Goal: Transaction & Acquisition: Purchase product/service

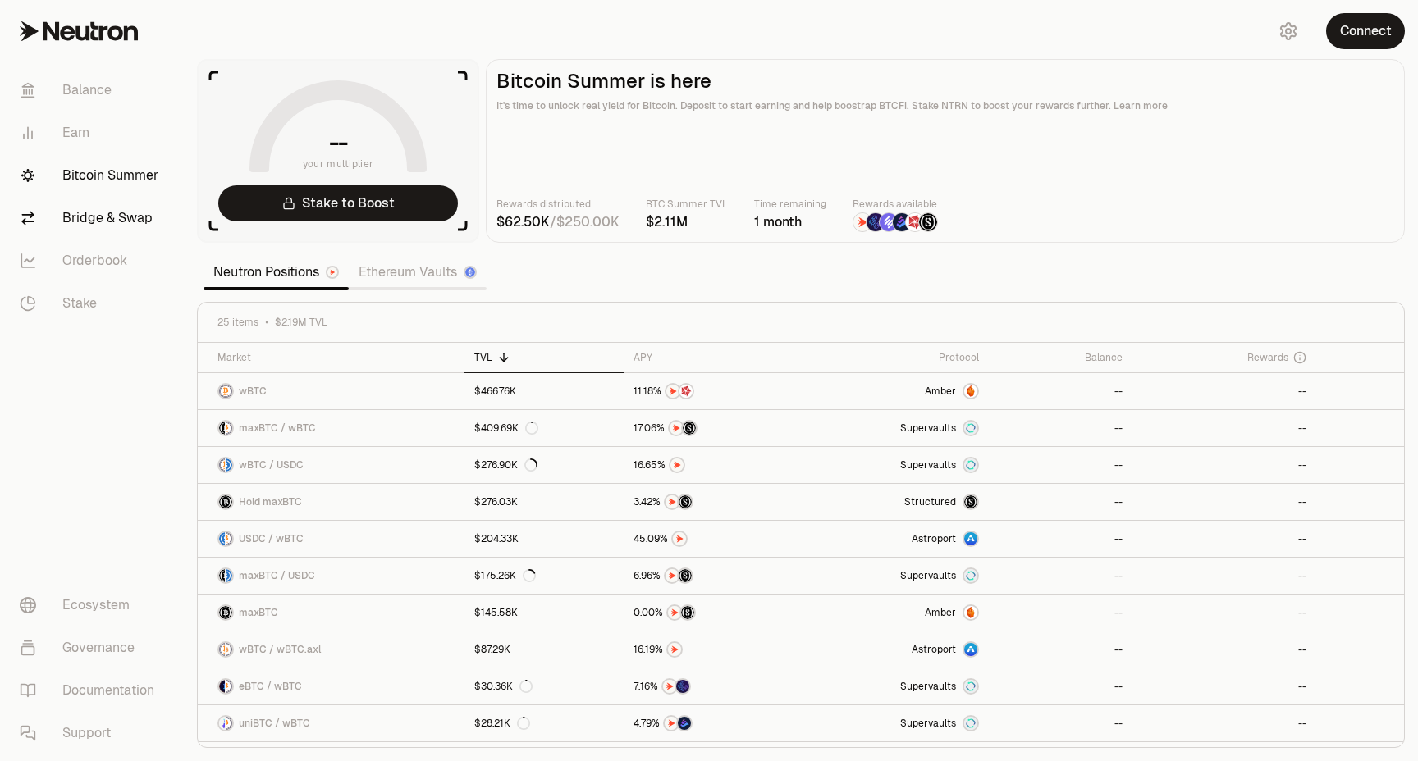
click at [89, 223] on link "Bridge & Swap" at bounding box center [92, 218] width 171 height 43
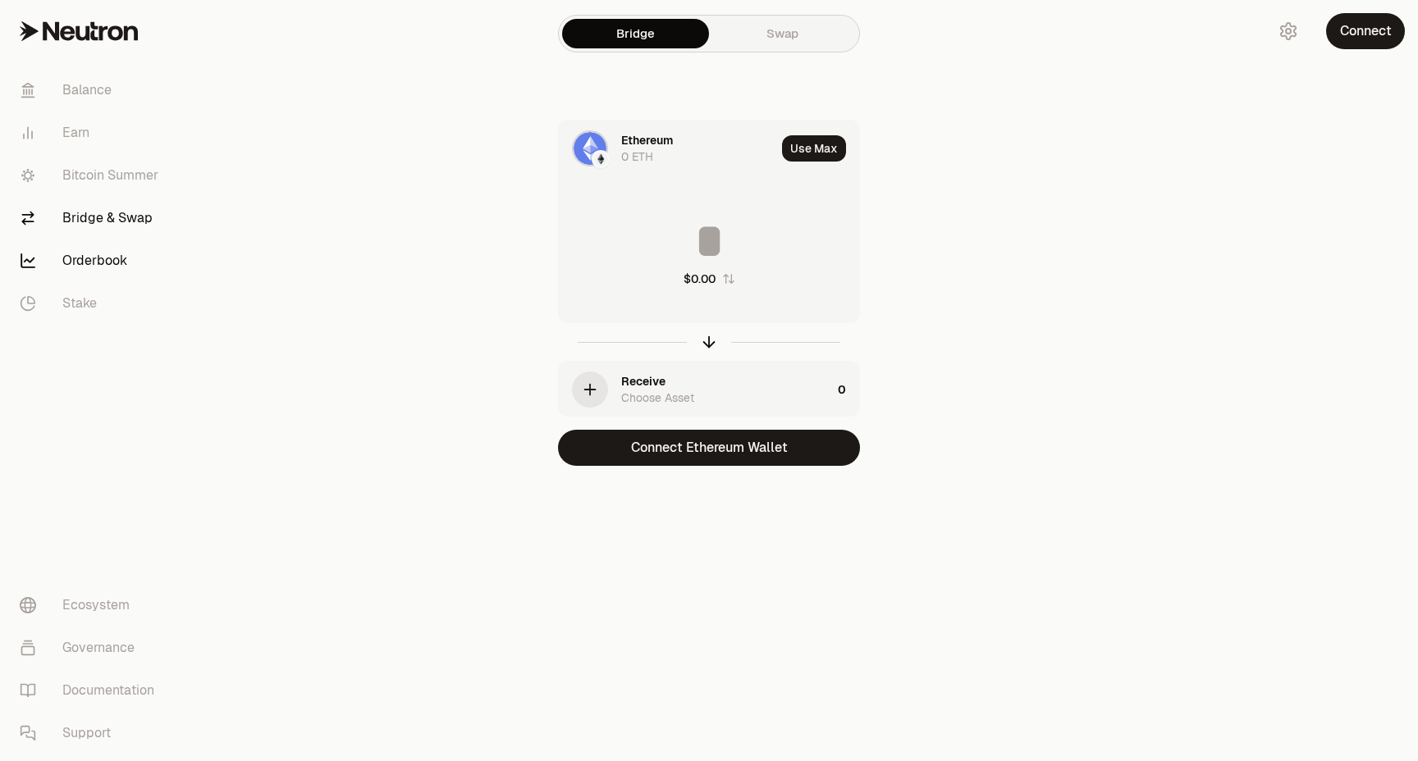
click at [96, 253] on link "Orderbook" at bounding box center [92, 261] width 171 height 43
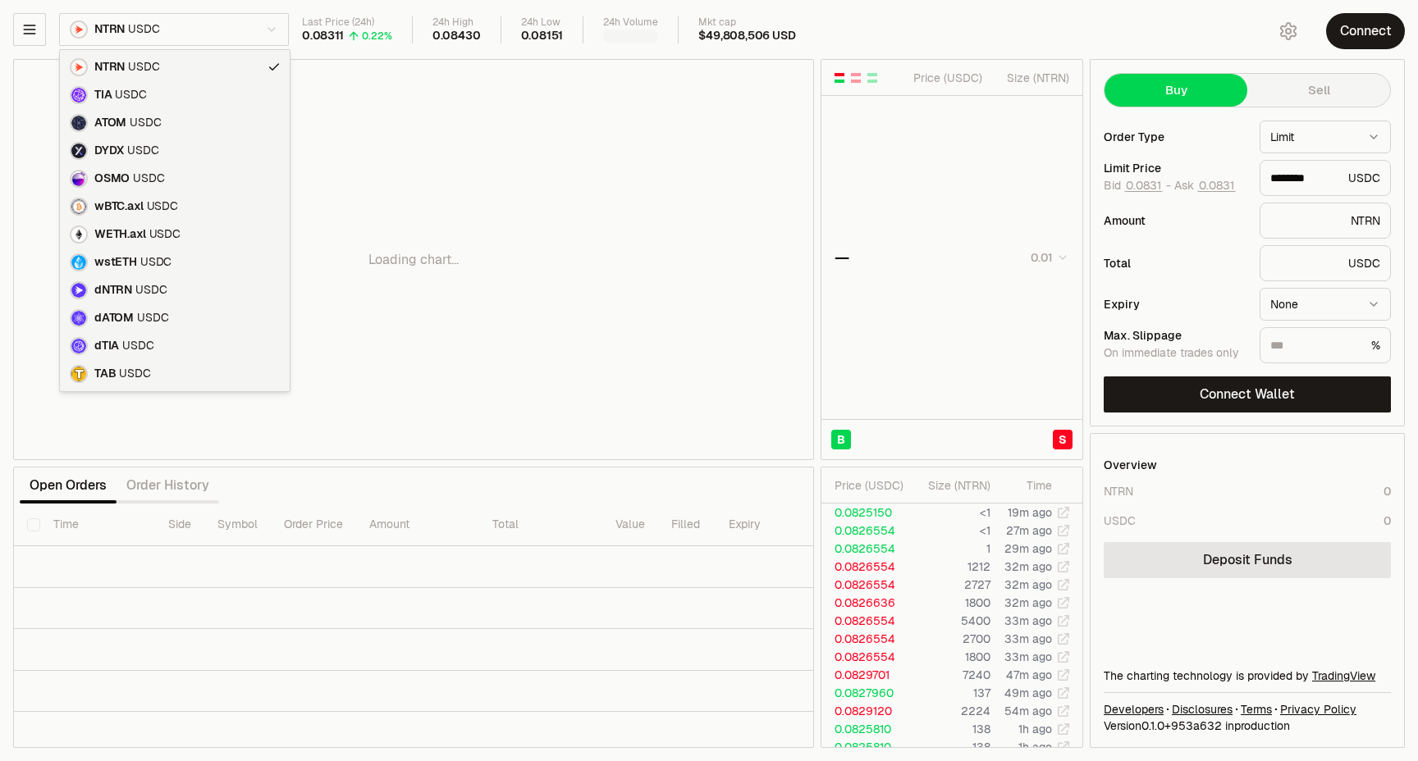
click at [199, 33] on html "Balance Earn Bitcoin Summer Bridge & Swap Orderbook Stake Ecosystem Governance …" at bounding box center [709, 380] width 1418 height 761
type input "********"
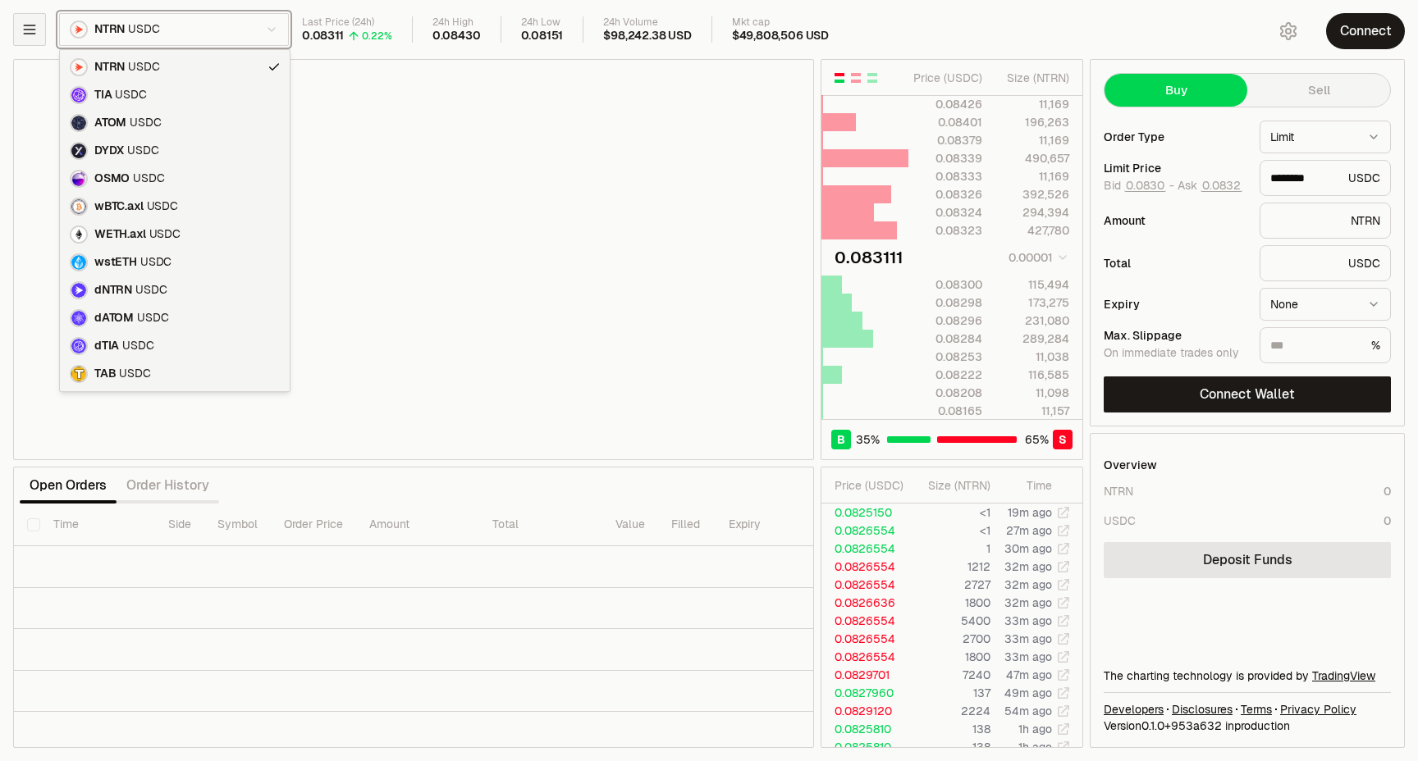
click at [25, 34] on html "Balance Earn Bitcoin Summer Bridge & Swap Orderbook Stake Ecosystem Governance …" at bounding box center [709, 380] width 1418 height 761
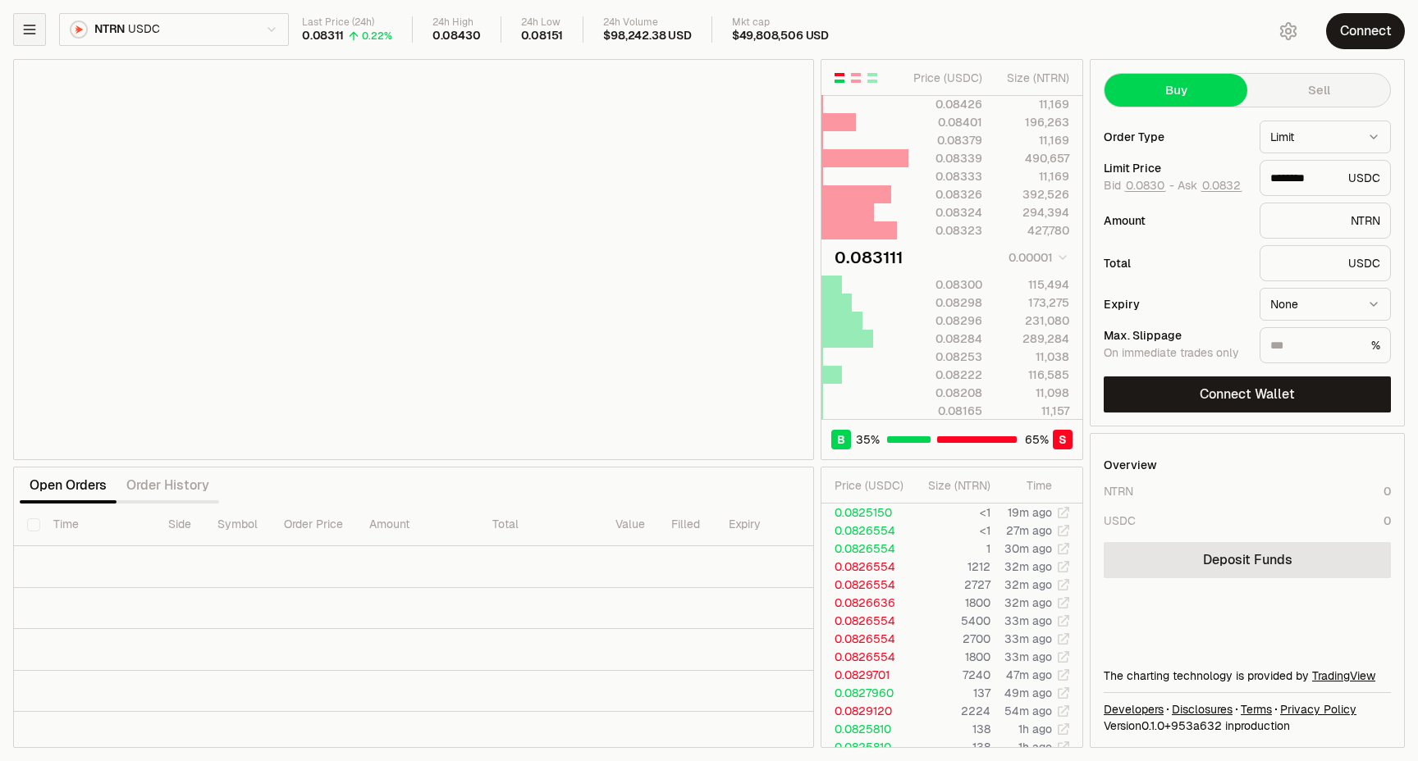
click at [25, 33] on icon "button" at bounding box center [29, 29] width 11 height 8
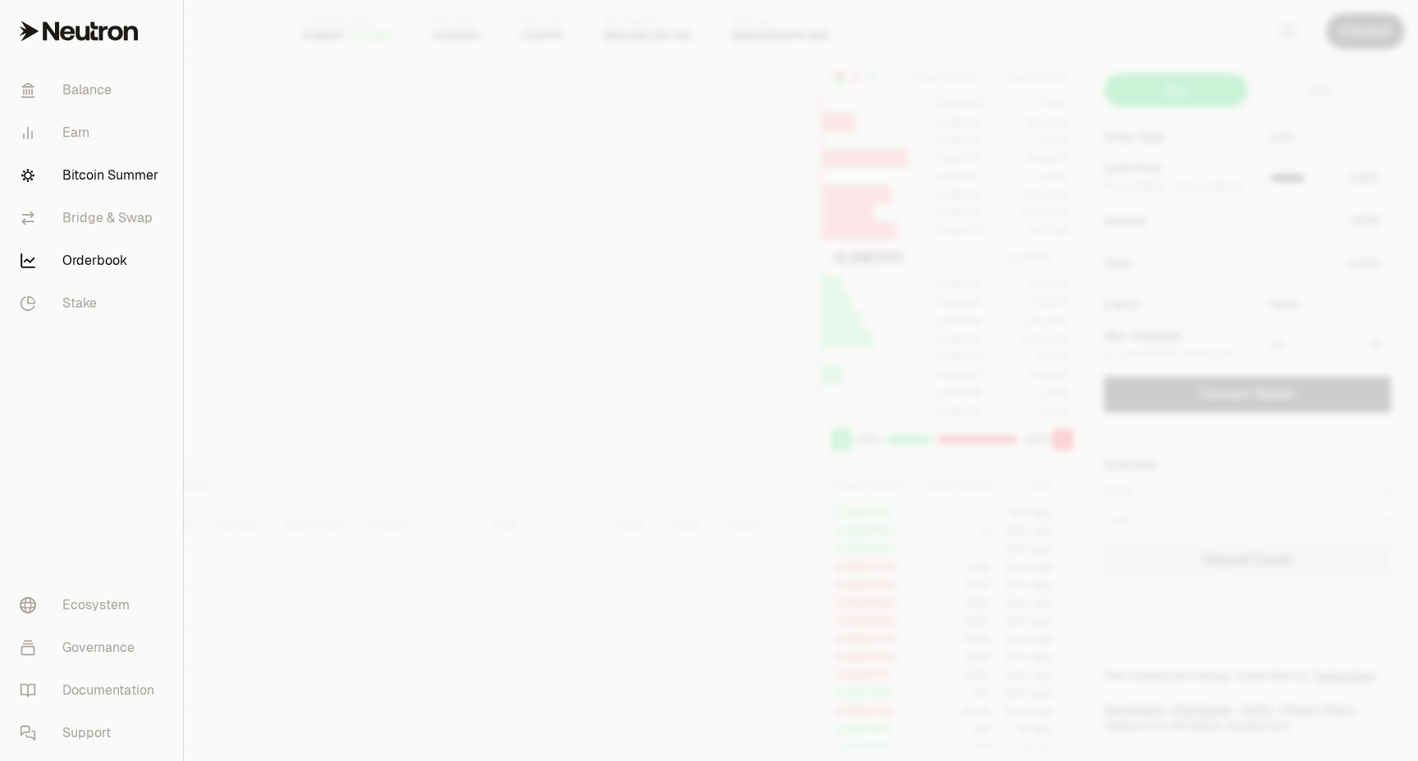
click at [101, 178] on link "Bitcoin Summer" at bounding box center [92, 175] width 170 height 43
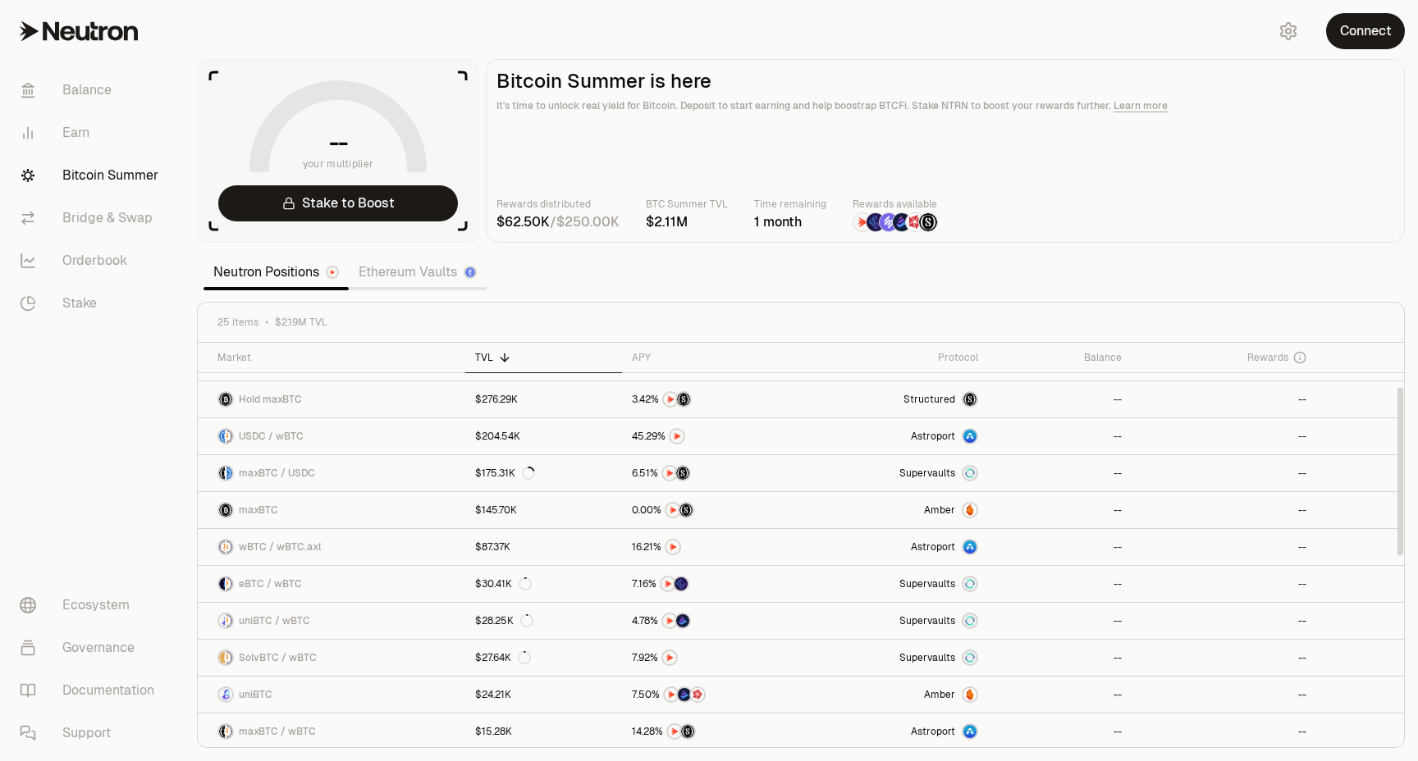
scroll to position [107, 0]
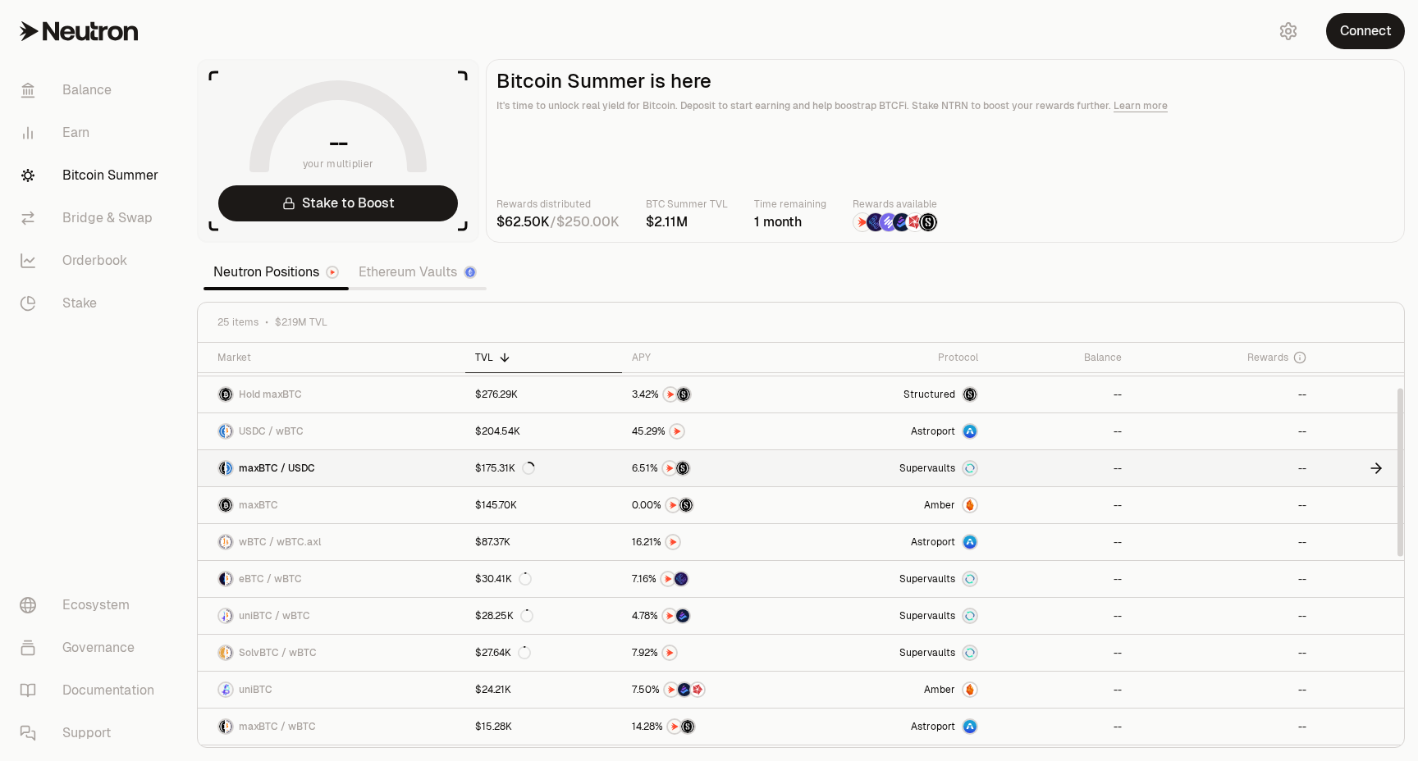
click at [285, 463] on span "maxBTC / USDC" at bounding box center [277, 468] width 76 height 13
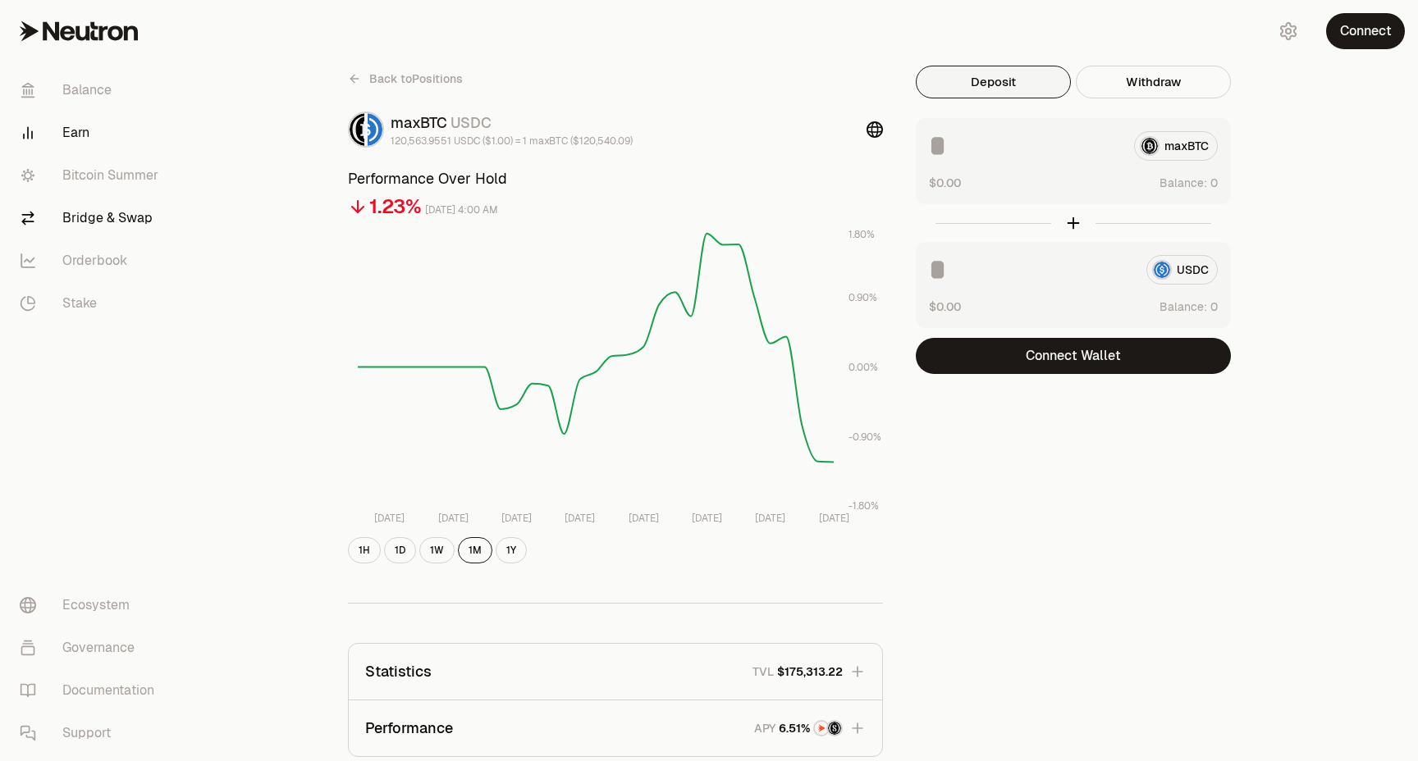
click at [117, 220] on link "Bridge & Swap" at bounding box center [92, 218] width 171 height 43
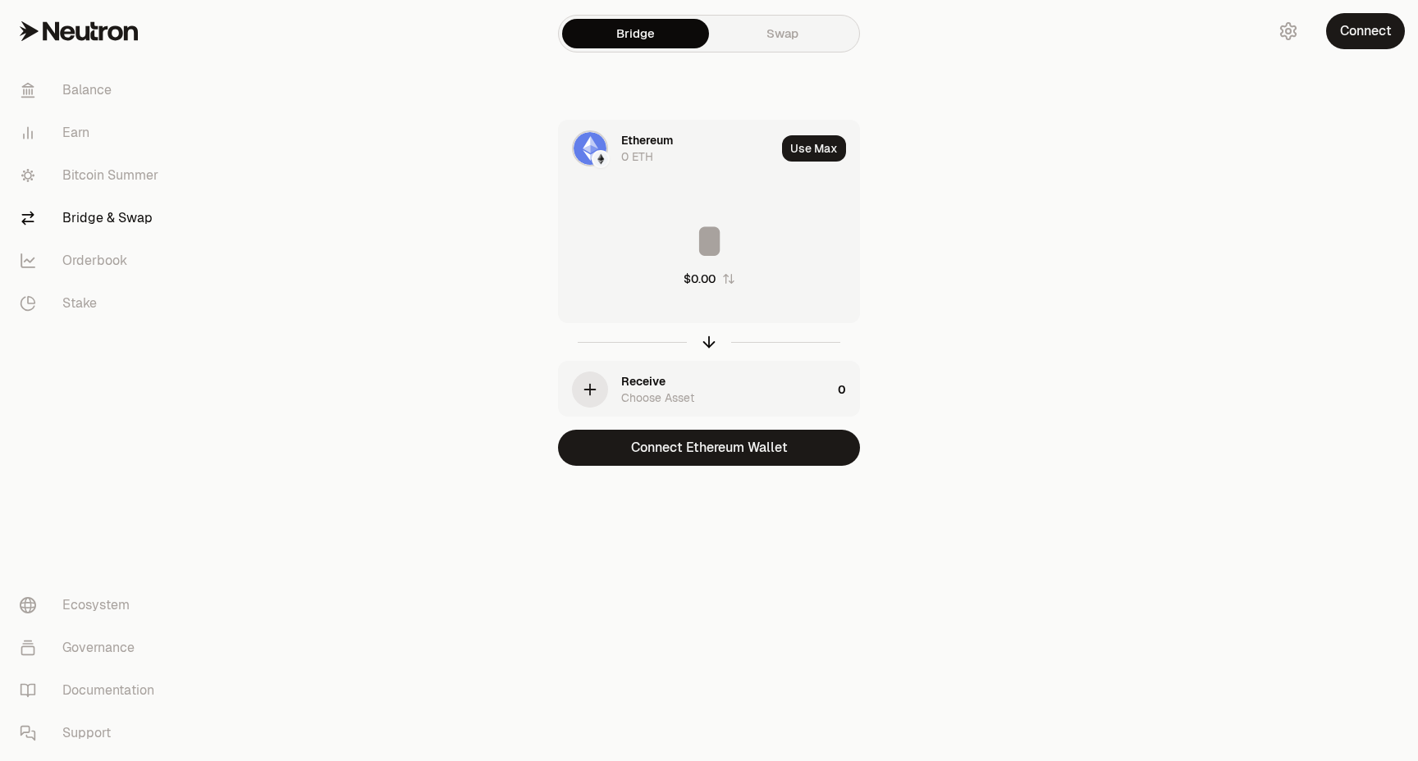
click at [789, 34] on link "Swap" at bounding box center [782, 34] width 147 height 30
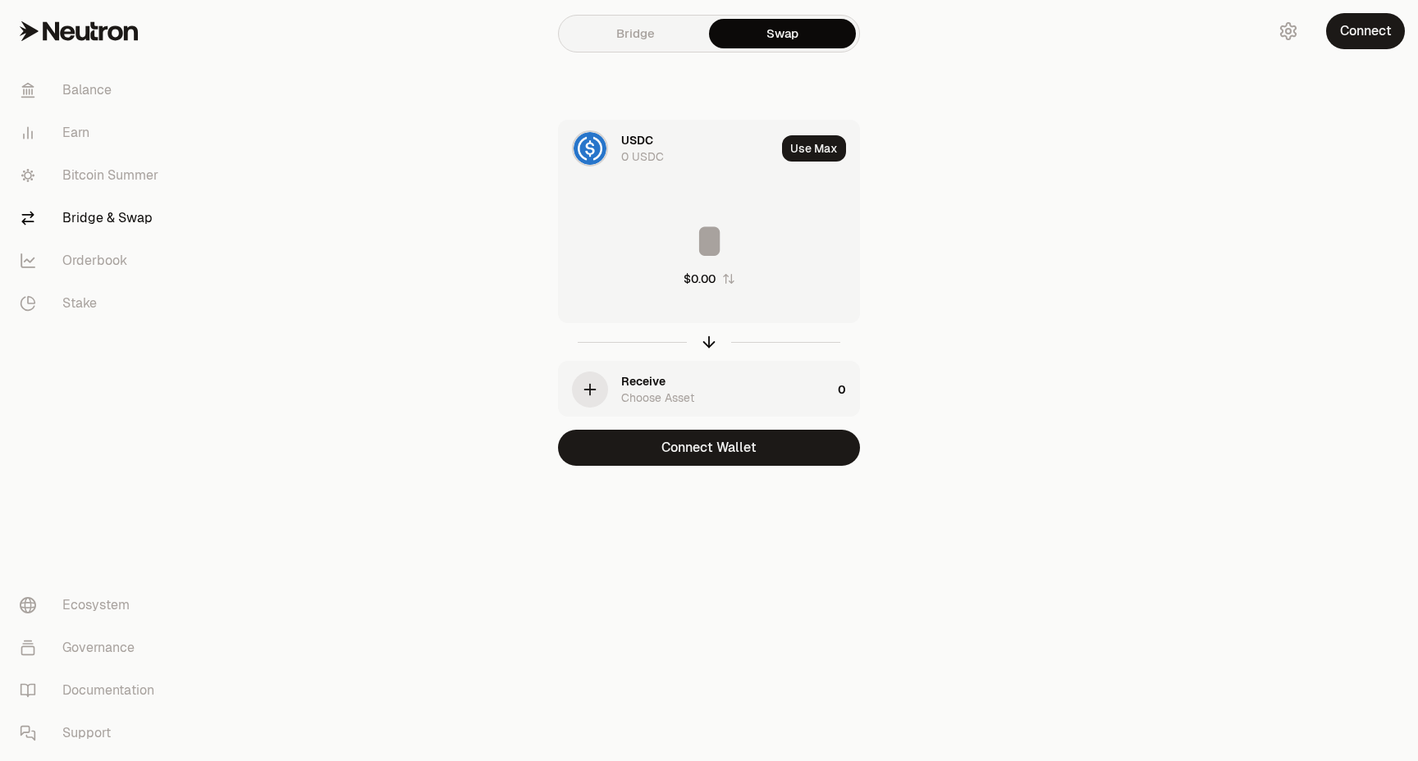
click at [652, 143] on div "USDC" at bounding box center [637, 140] width 32 height 16
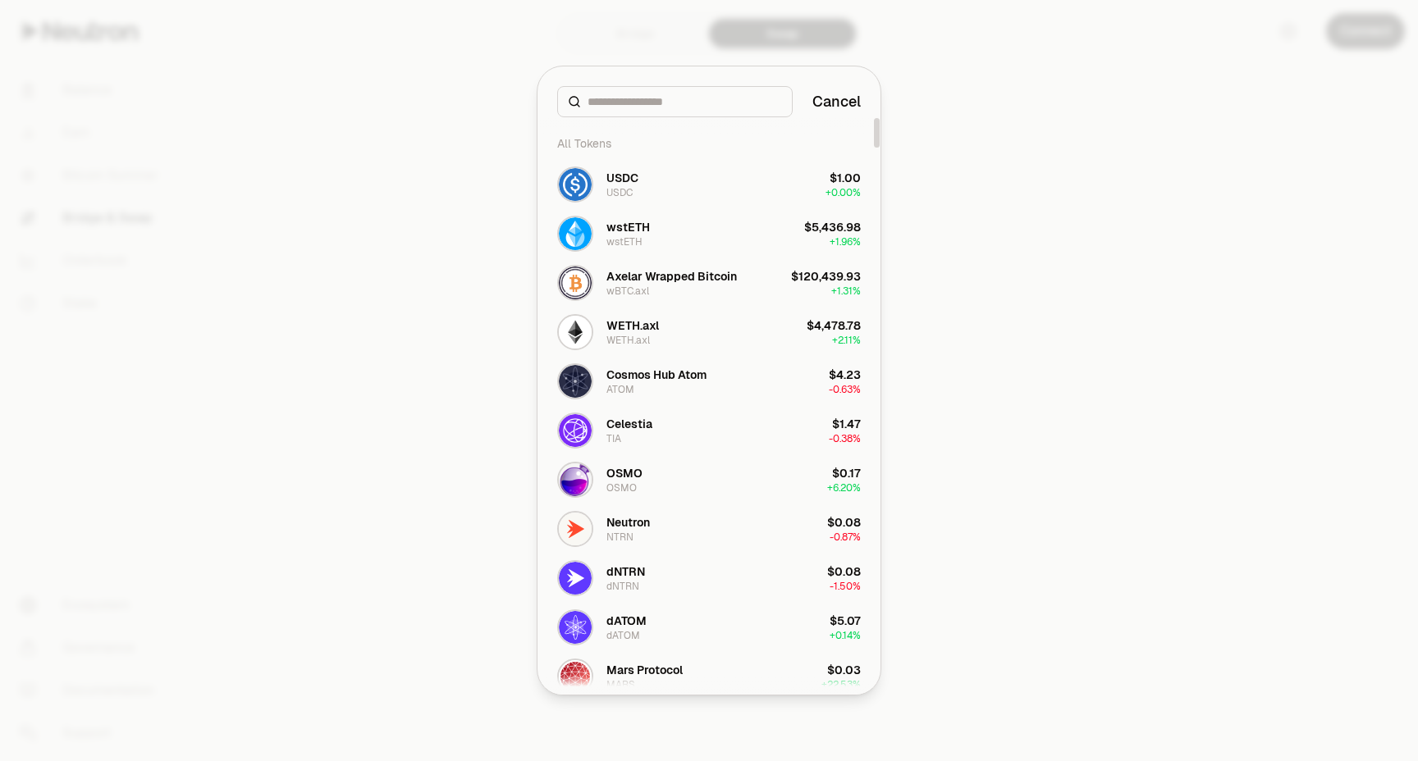
click at [683, 90] on div at bounding box center [674, 101] width 235 height 31
click at [682, 98] on input at bounding box center [684, 102] width 194 height 16
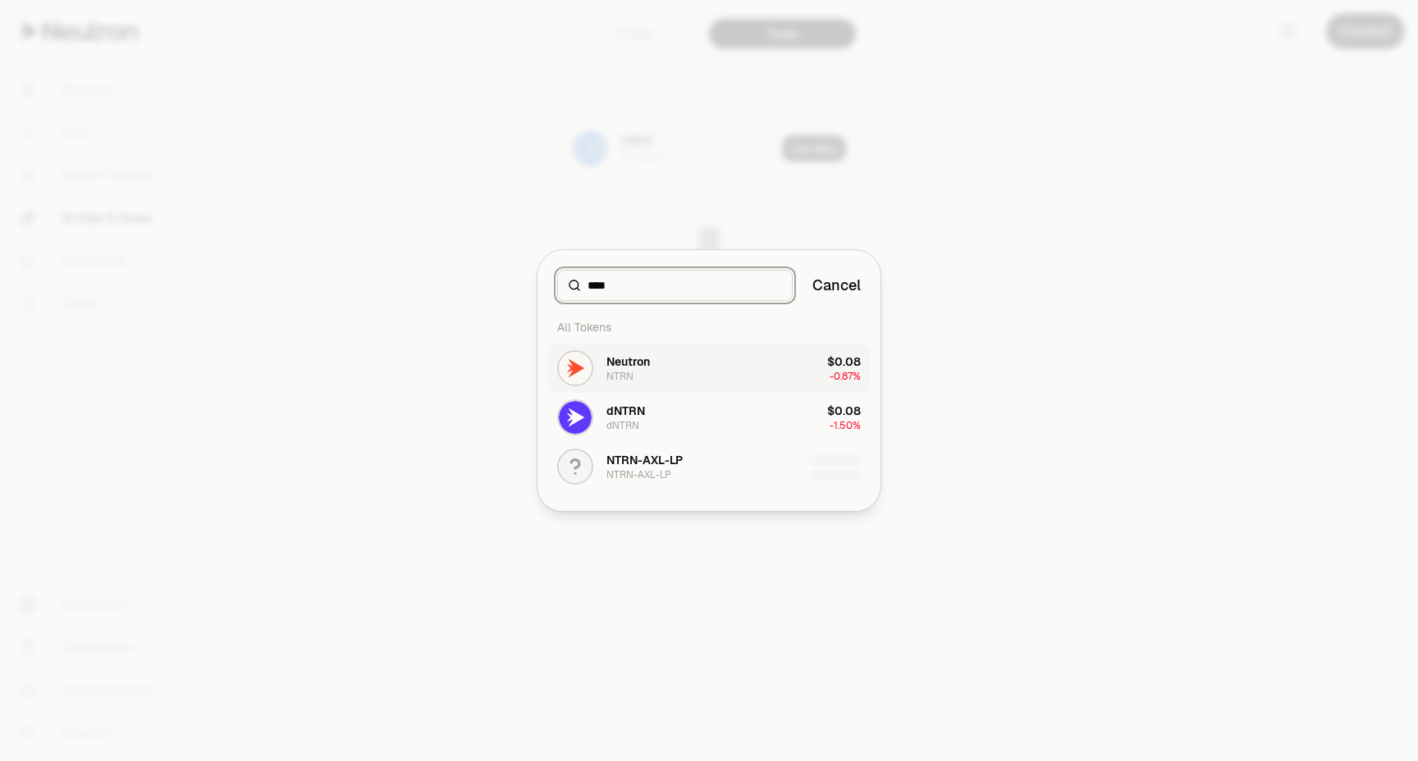
type input "****"
click at [642, 377] on div "Neutron NTRN" at bounding box center [627, 369] width 43 height 30
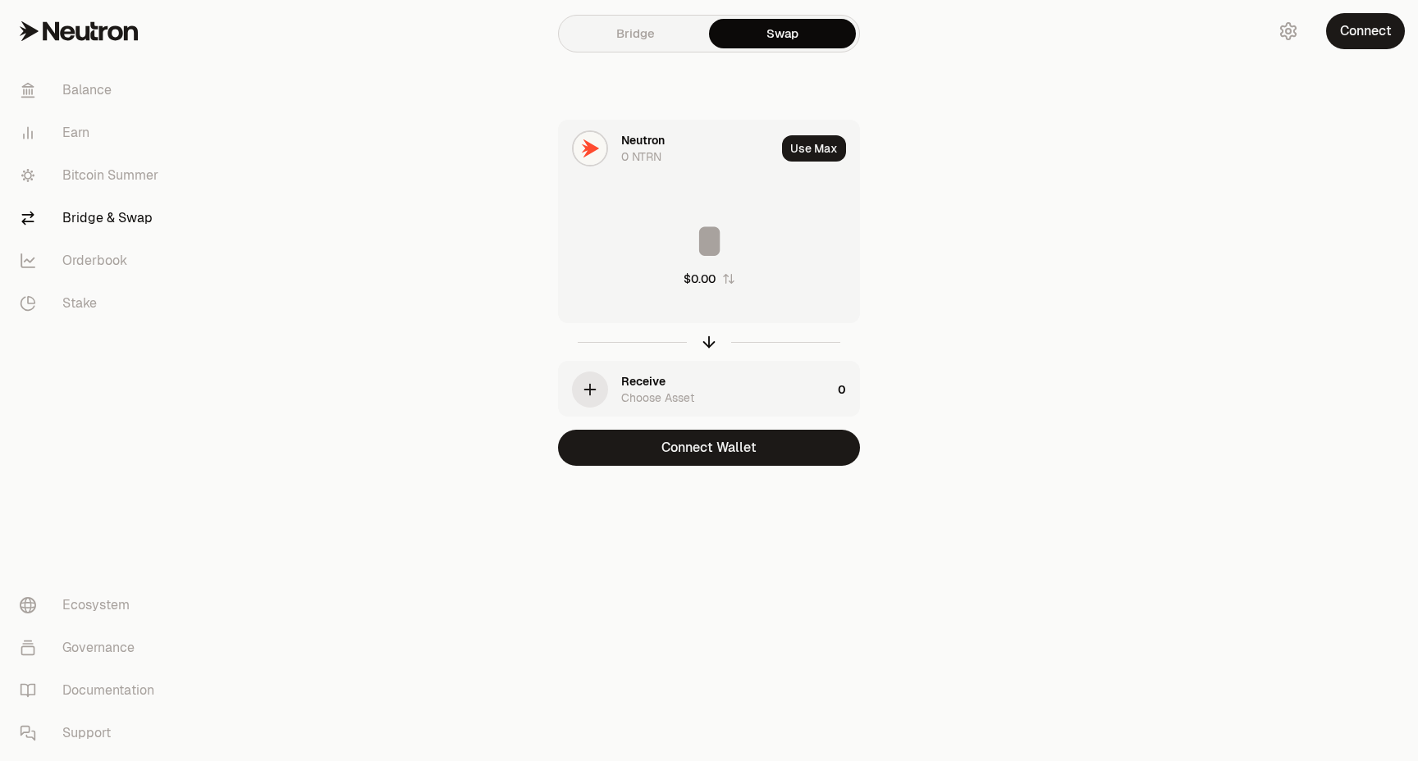
click at [676, 391] on div "Choose Asset" at bounding box center [657, 398] width 73 height 16
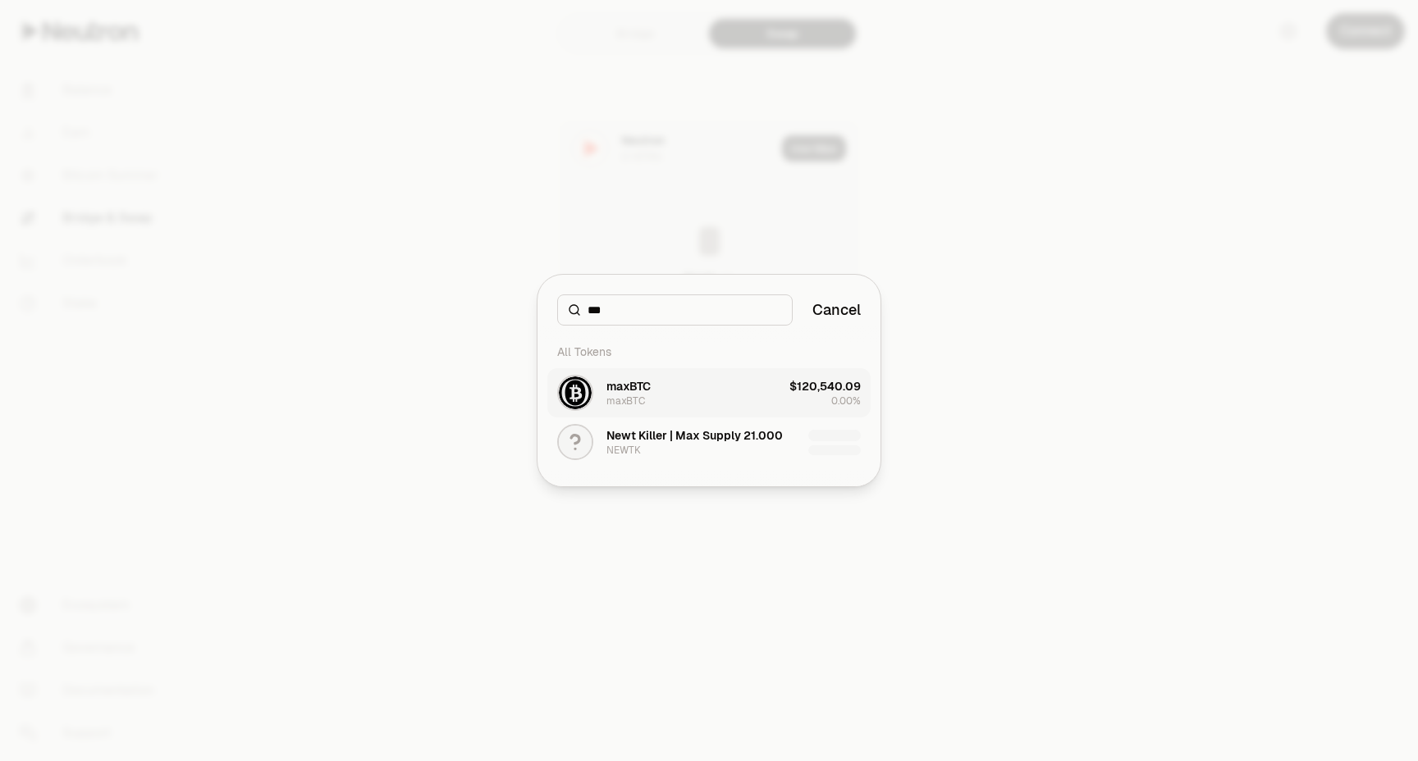
type input "***"
click at [719, 392] on button "maxBTC maxBTC $120,540.09 0.00%" at bounding box center [708, 392] width 323 height 49
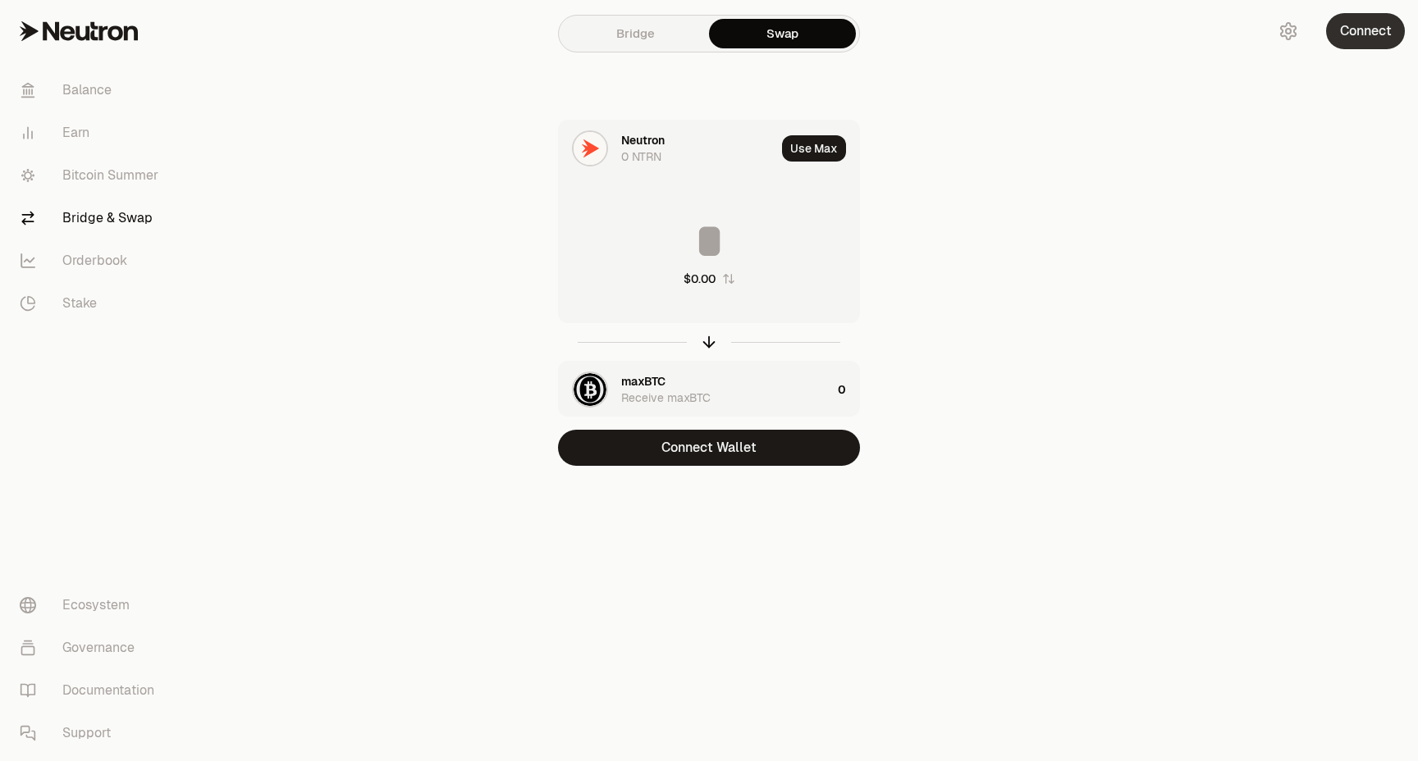
click at [1380, 38] on button "Connect" at bounding box center [1365, 31] width 79 height 36
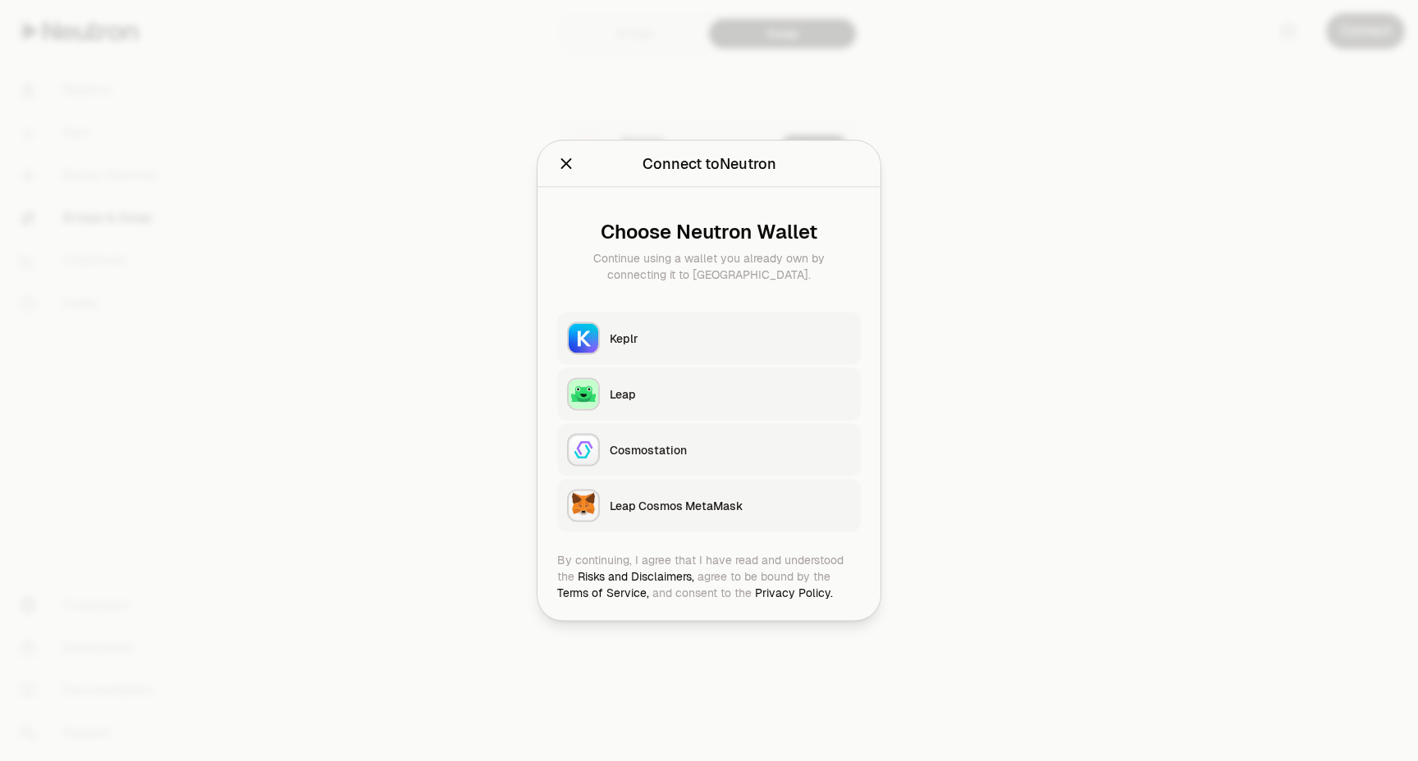
click at [656, 331] on div "Keplr" at bounding box center [730, 339] width 241 height 16
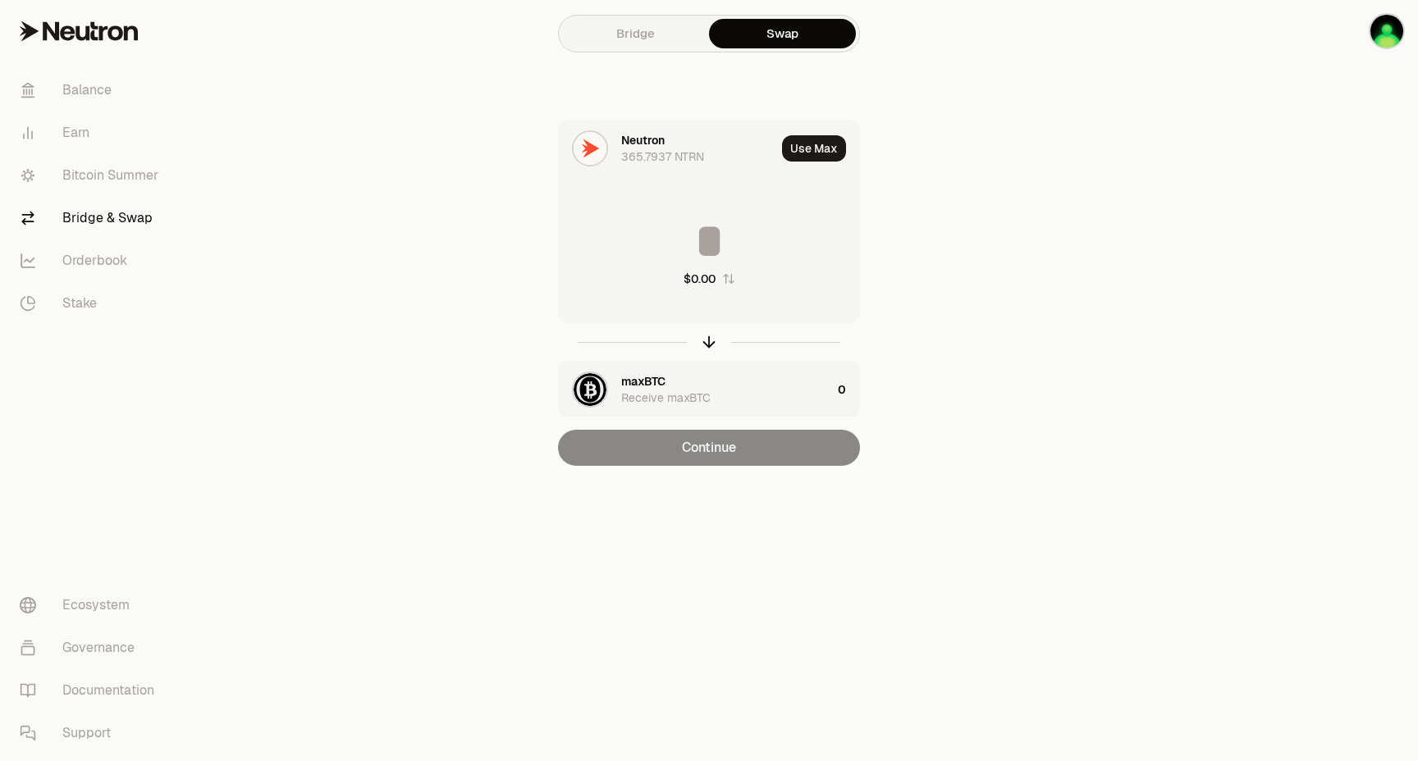
click at [714, 235] on input at bounding box center [709, 241] width 300 height 49
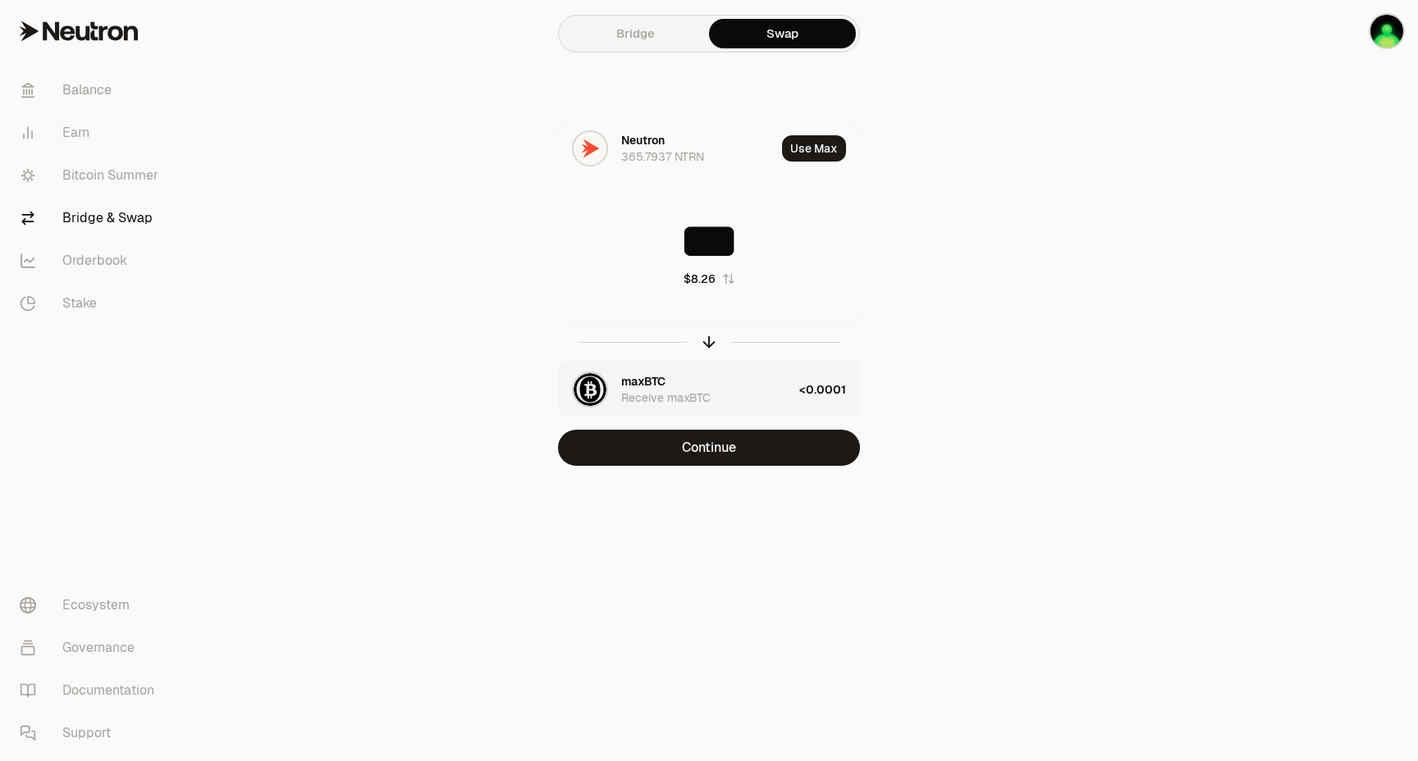
type input "***"
click at [814, 386] on div "<0.0001" at bounding box center [829, 390] width 60 height 56
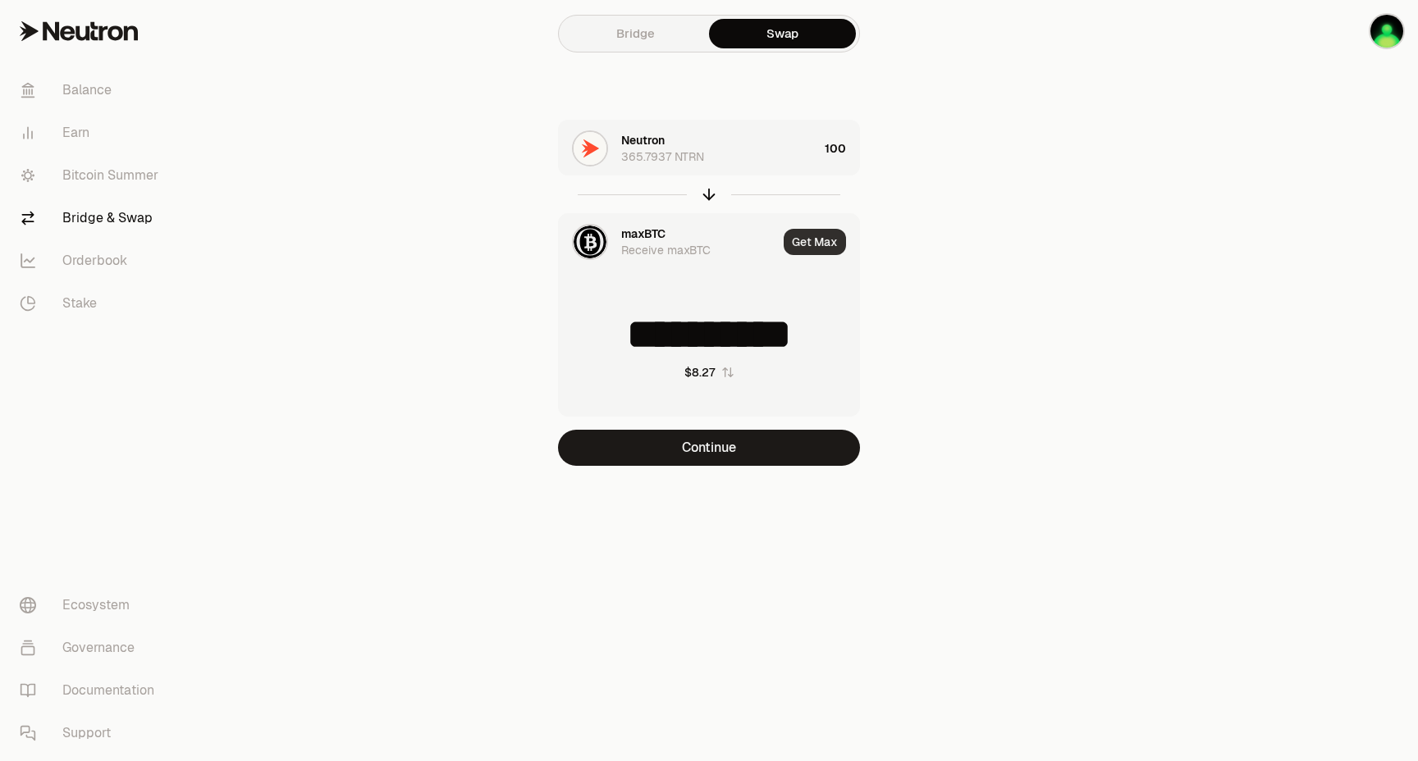
click at [824, 248] on button "Get Max" at bounding box center [815, 242] width 62 height 26
click at [711, 190] on icon "button" at bounding box center [709, 192] width 11 height 5
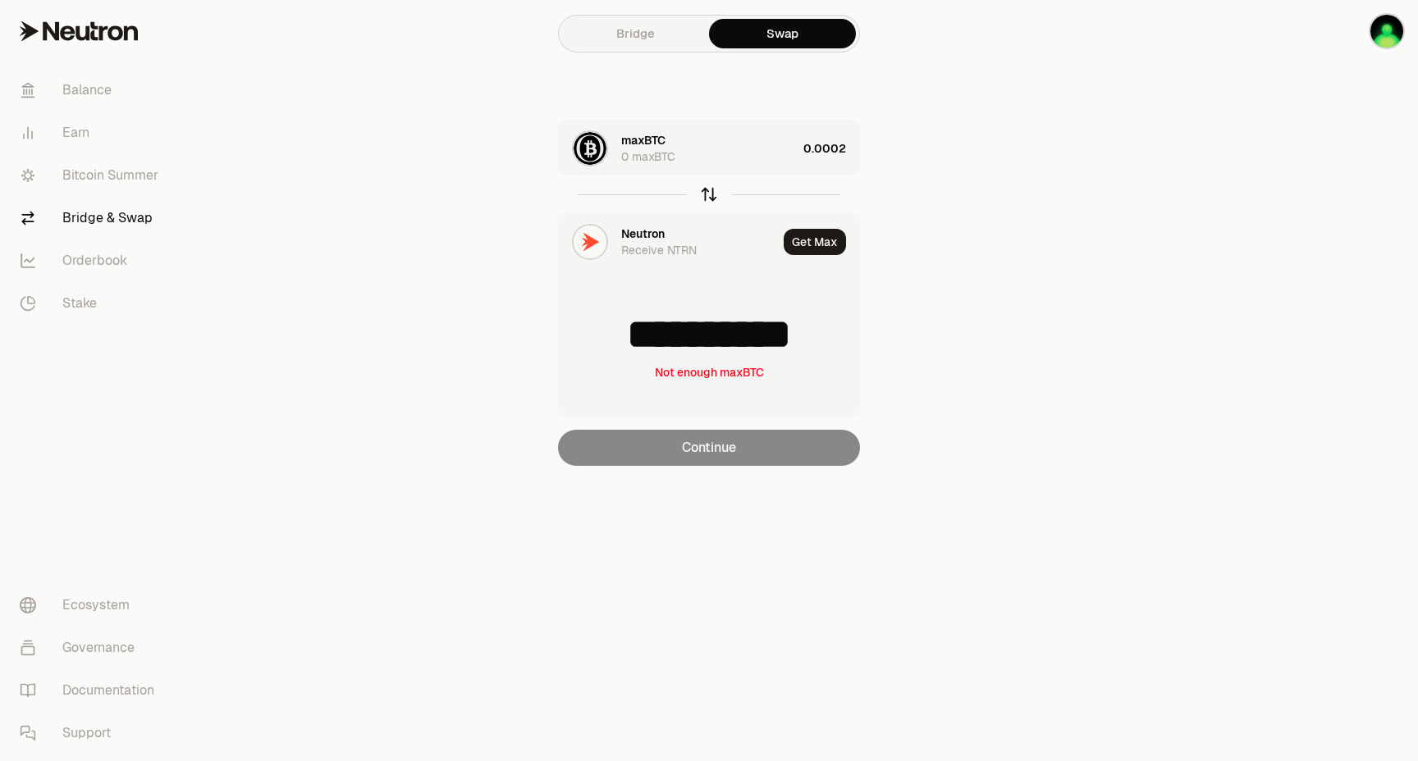
click at [711, 190] on icon "button" at bounding box center [709, 192] width 11 height 5
type input "**********"
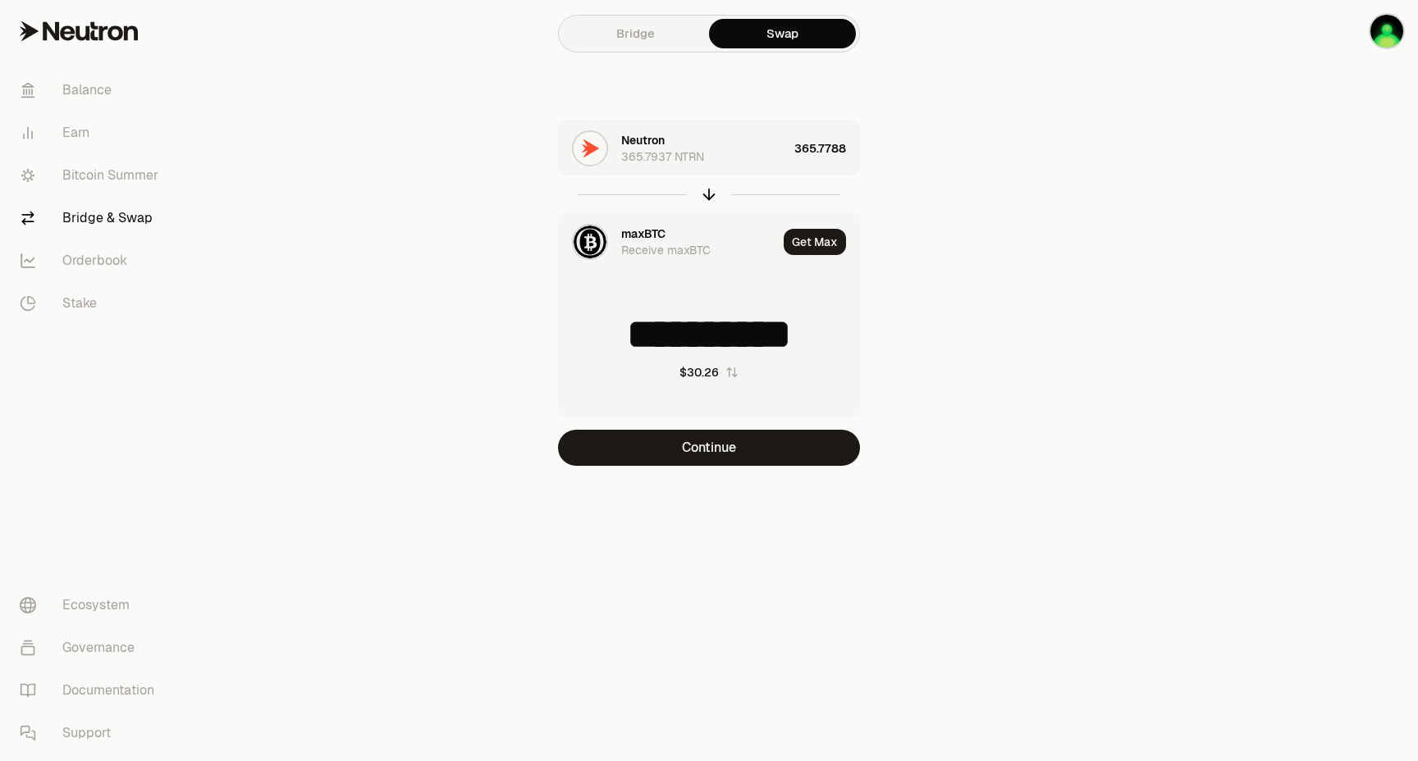
click at [782, 146] on div "Neutron 365.7937 NTRN" at bounding box center [704, 148] width 167 height 33
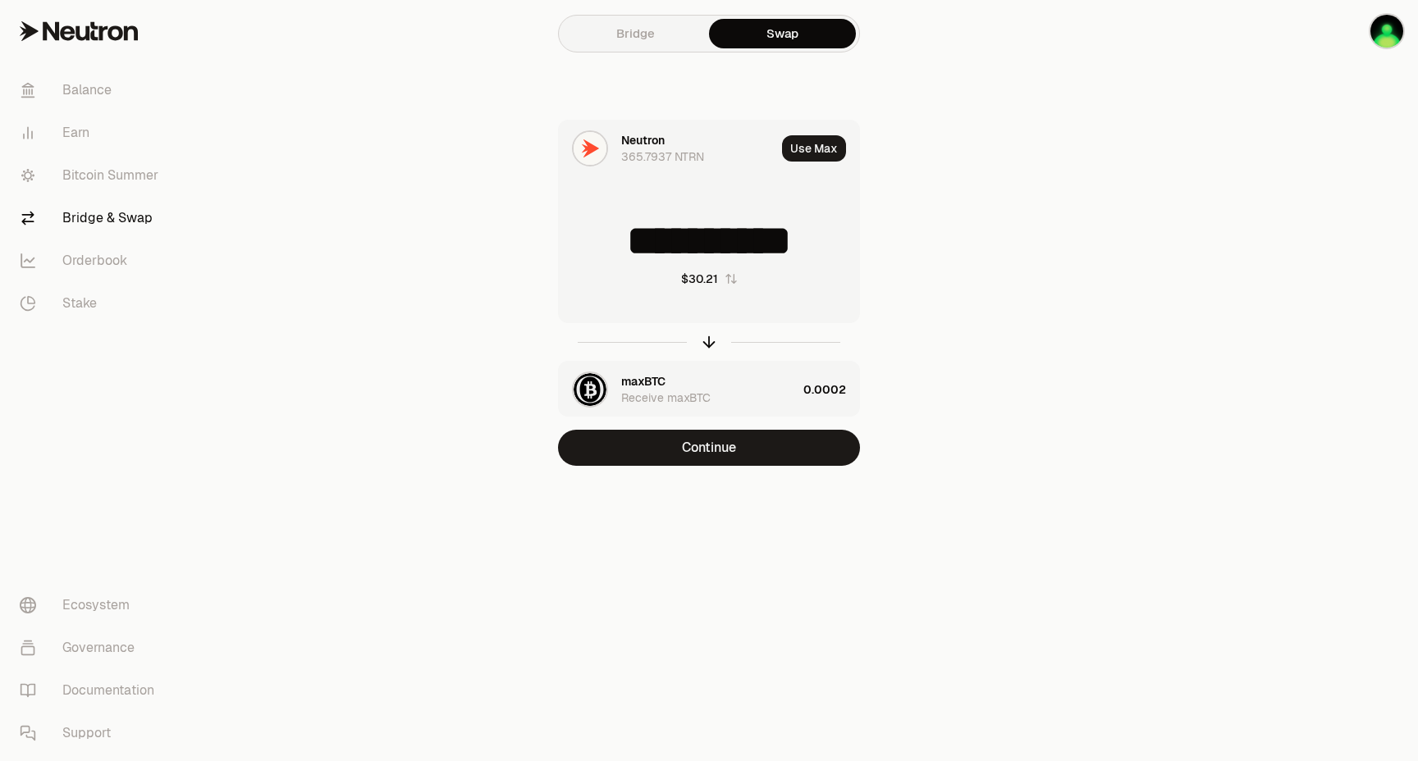
click at [738, 249] on input "**********" at bounding box center [709, 241] width 300 height 49
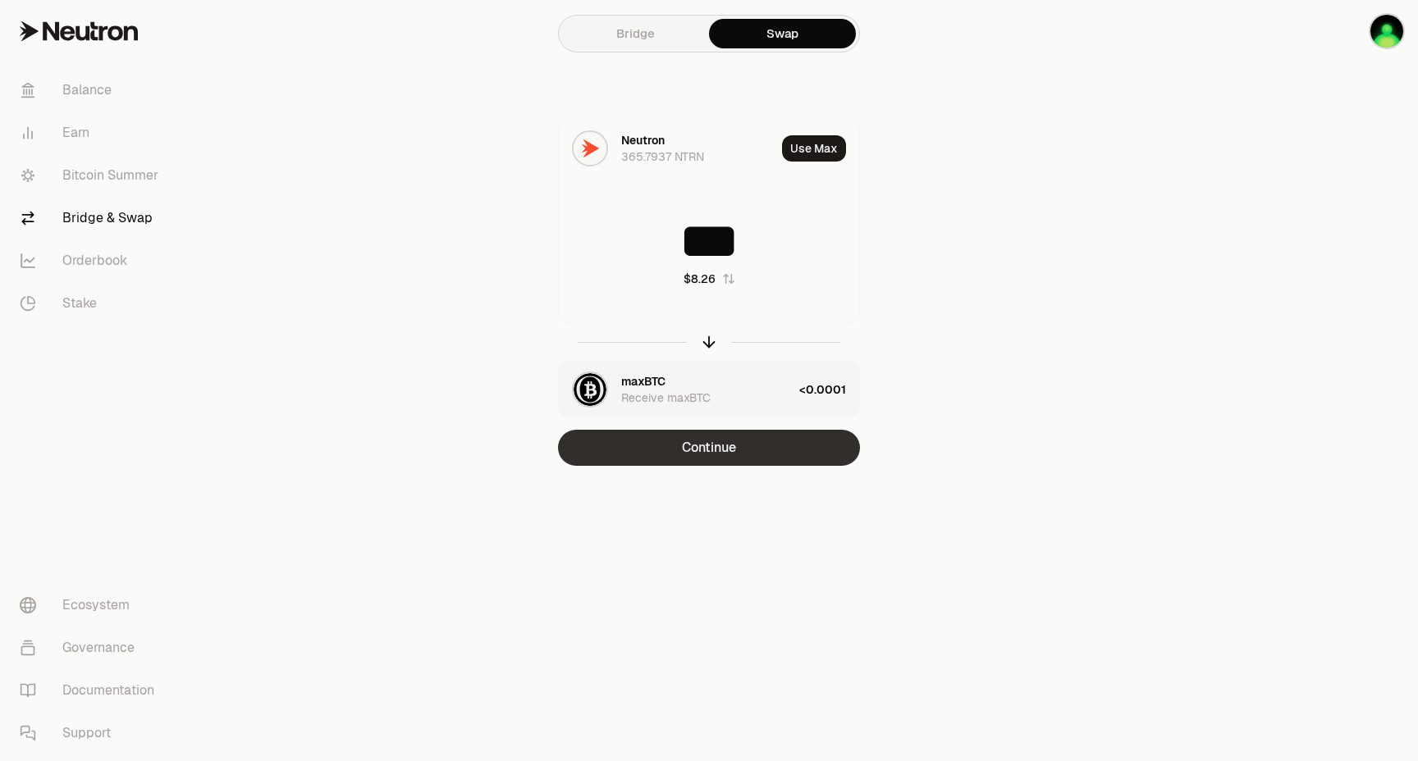
type input "***"
click at [776, 448] on button "Continue" at bounding box center [709, 448] width 302 height 36
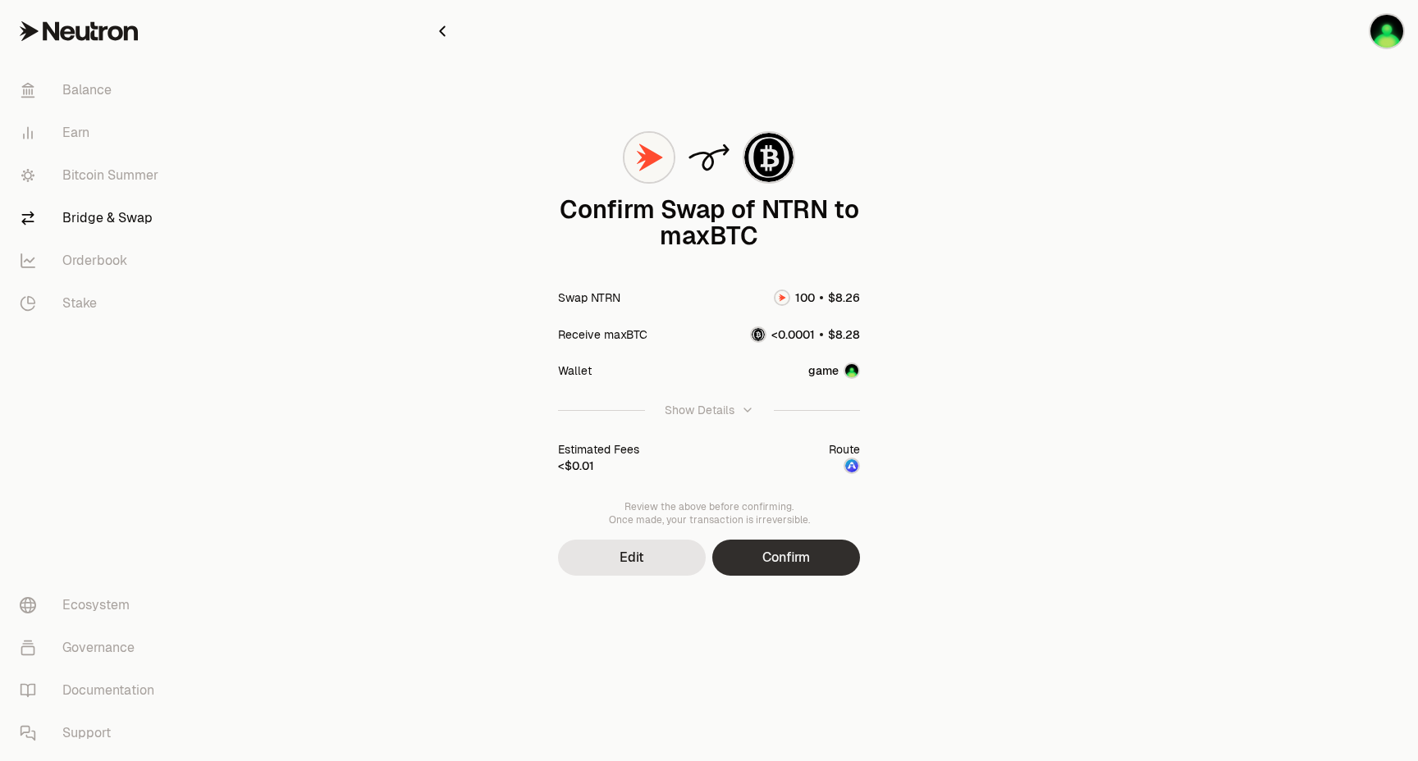
click at [800, 560] on button "Confirm" at bounding box center [786, 558] width 148 height 36
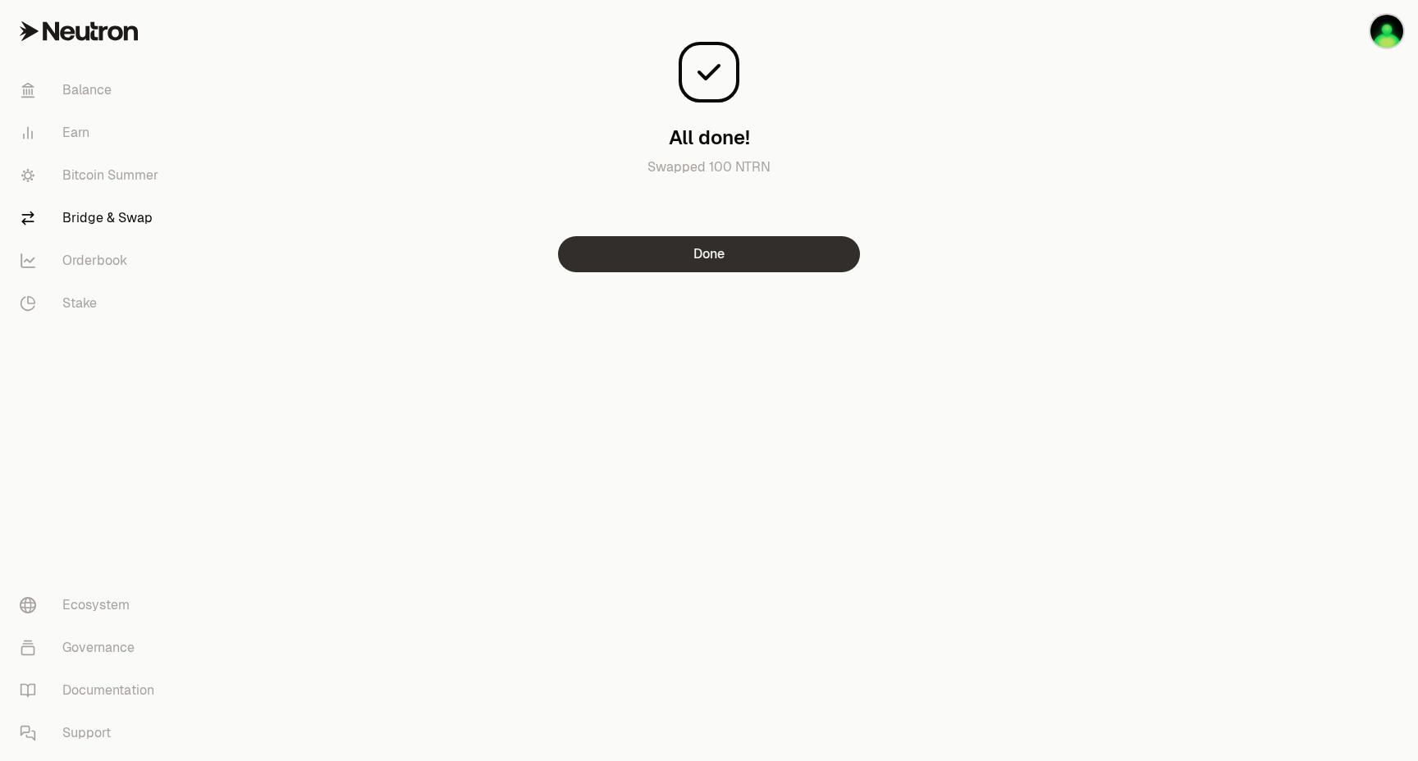
click at [698, 253] on button "Done" at bounding box center [709, 254] width 302 height 36
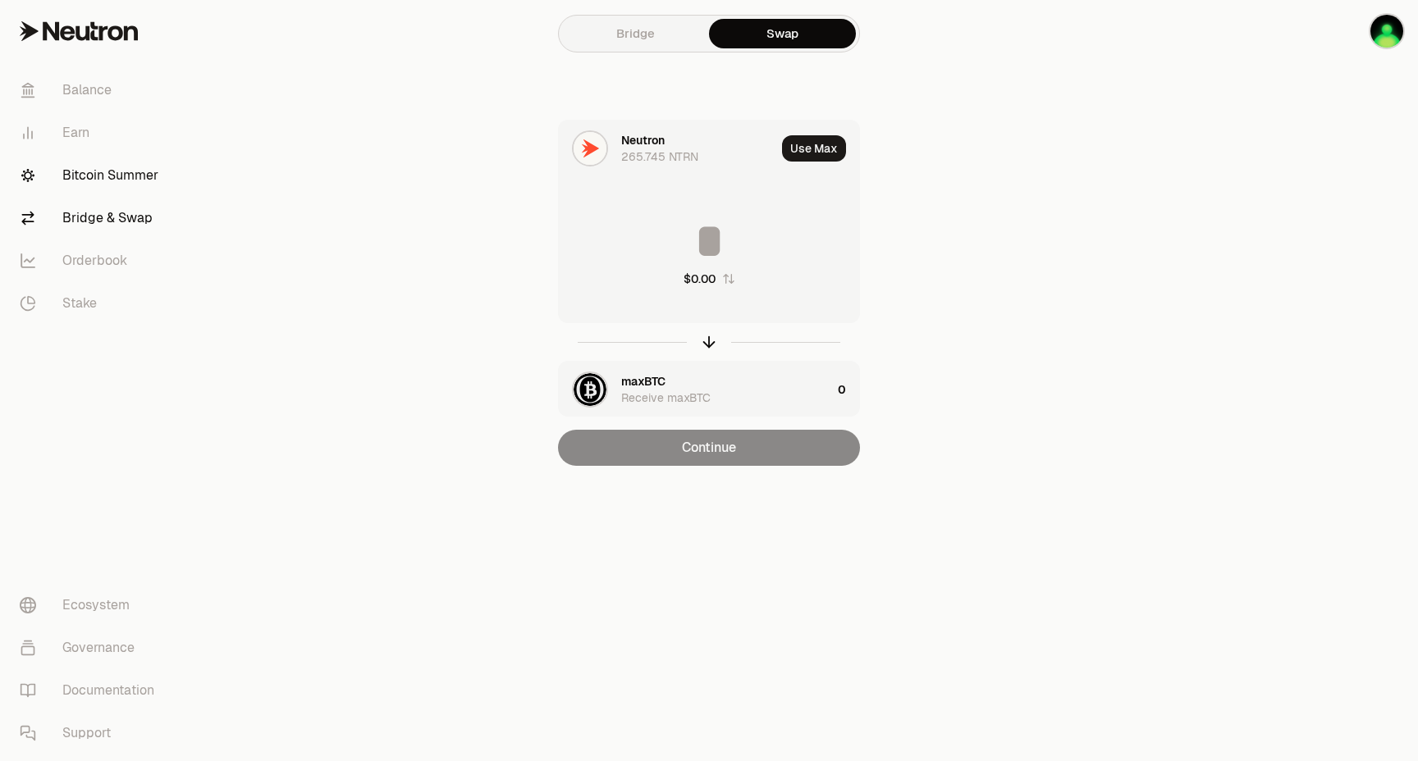
click at [112, 175] on link "Bitcoin Summer" at bounding box center [92, 175] width 171 height 43
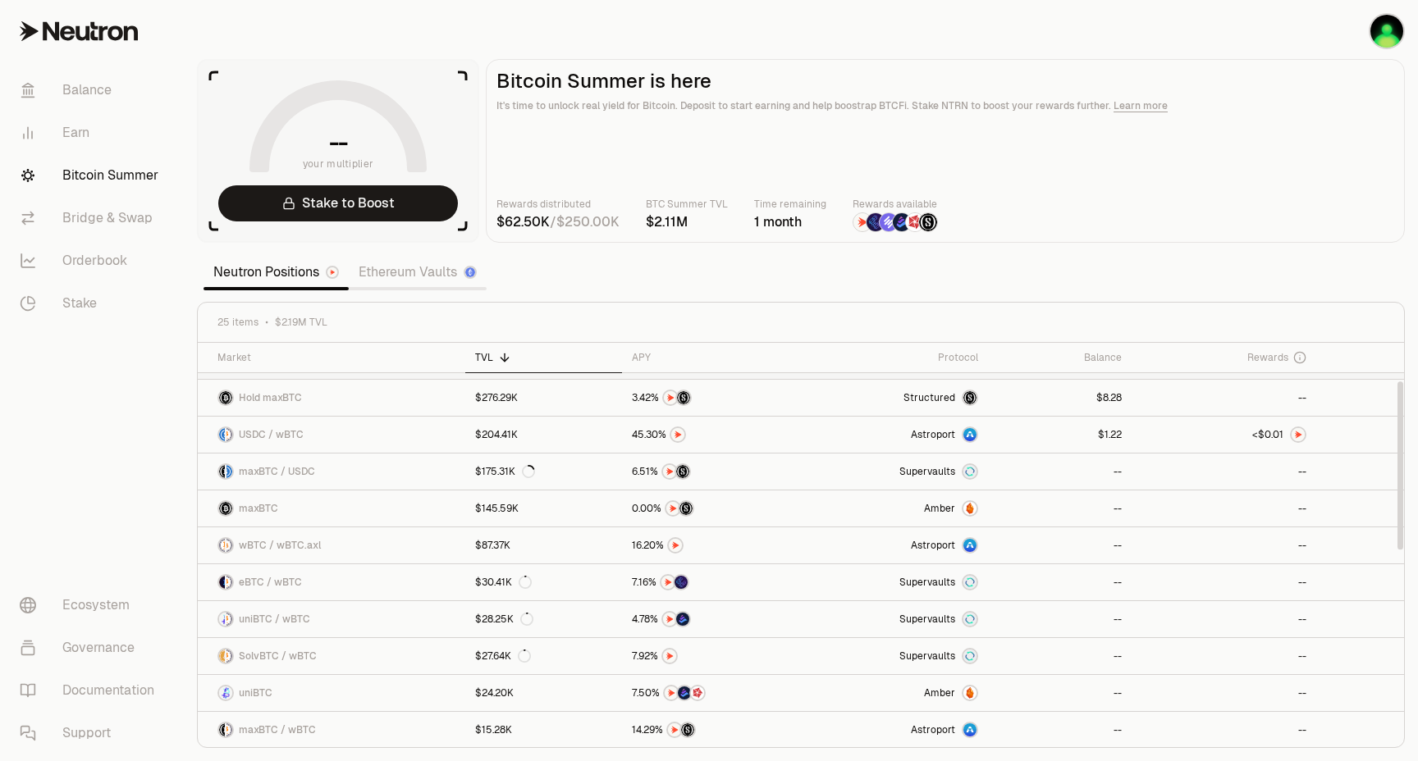
scroll to position [109, 0]
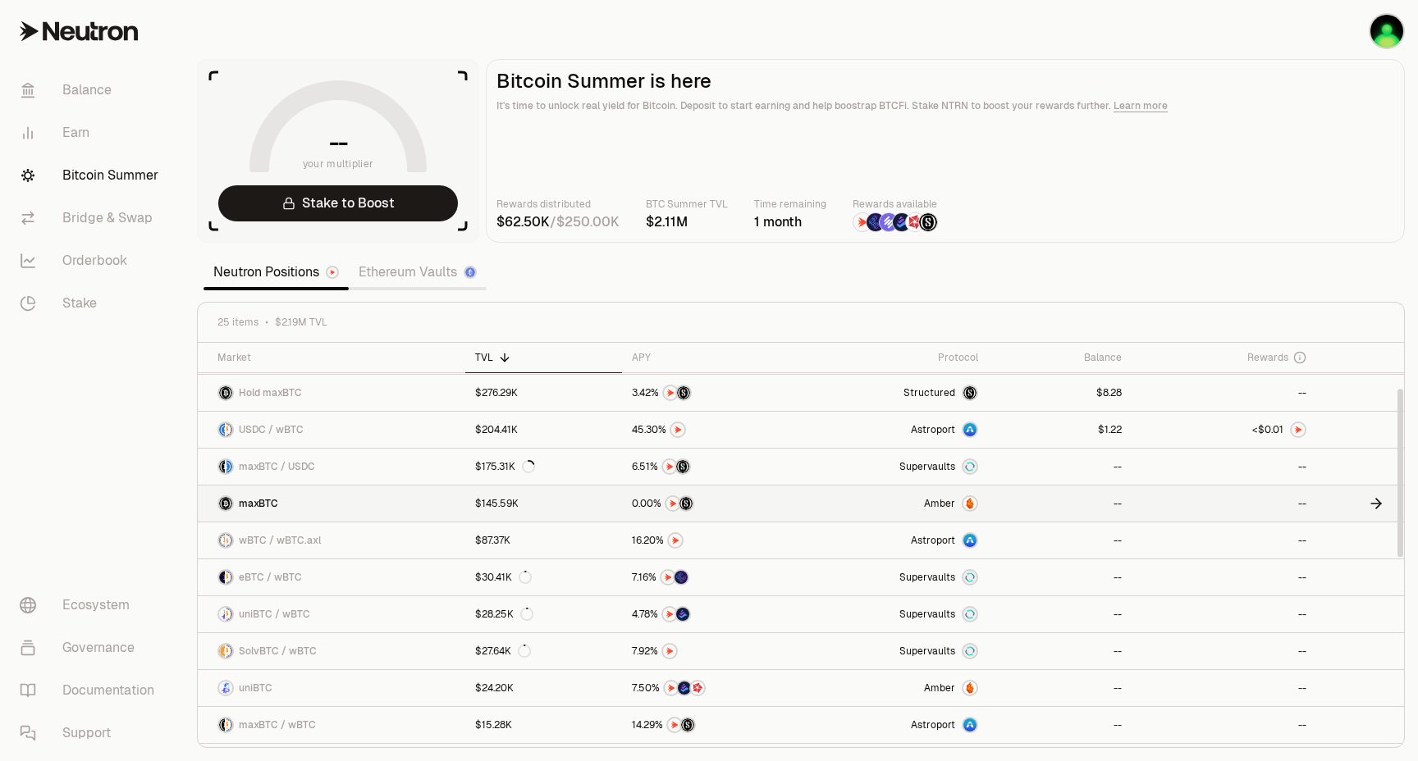
click at [331, 505] on link "maxBTC" at bounding box center [331, 504] width 267 height 36
